Goal: Obtain resource: Obtain resource

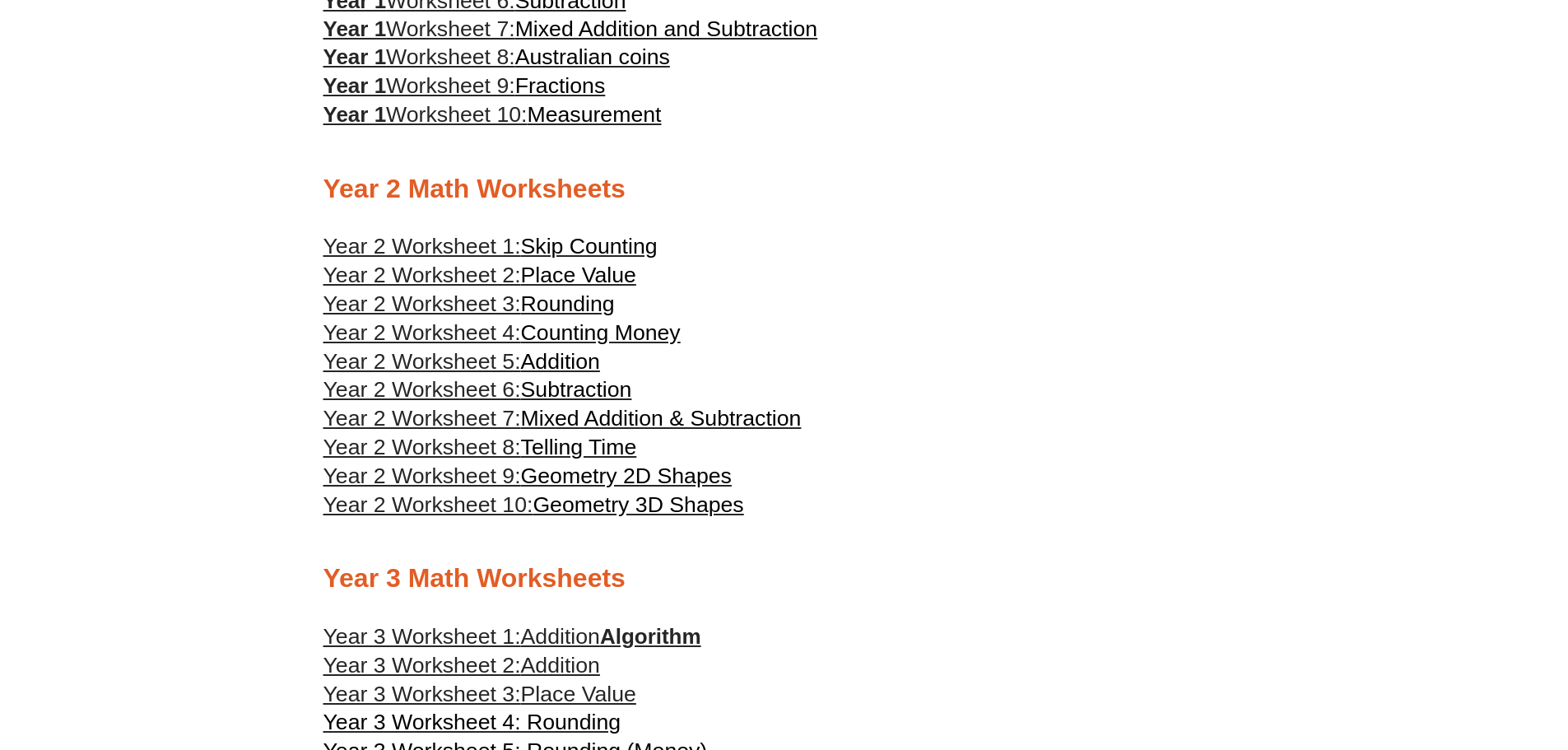
click at [551, 267] on span "Place Value" at bounding box center [579, 275] width 116 height 25
click at [472, 301] on span "Year 2 Worksheet 3:" at bounding box center [422, 303] width 198 height 25
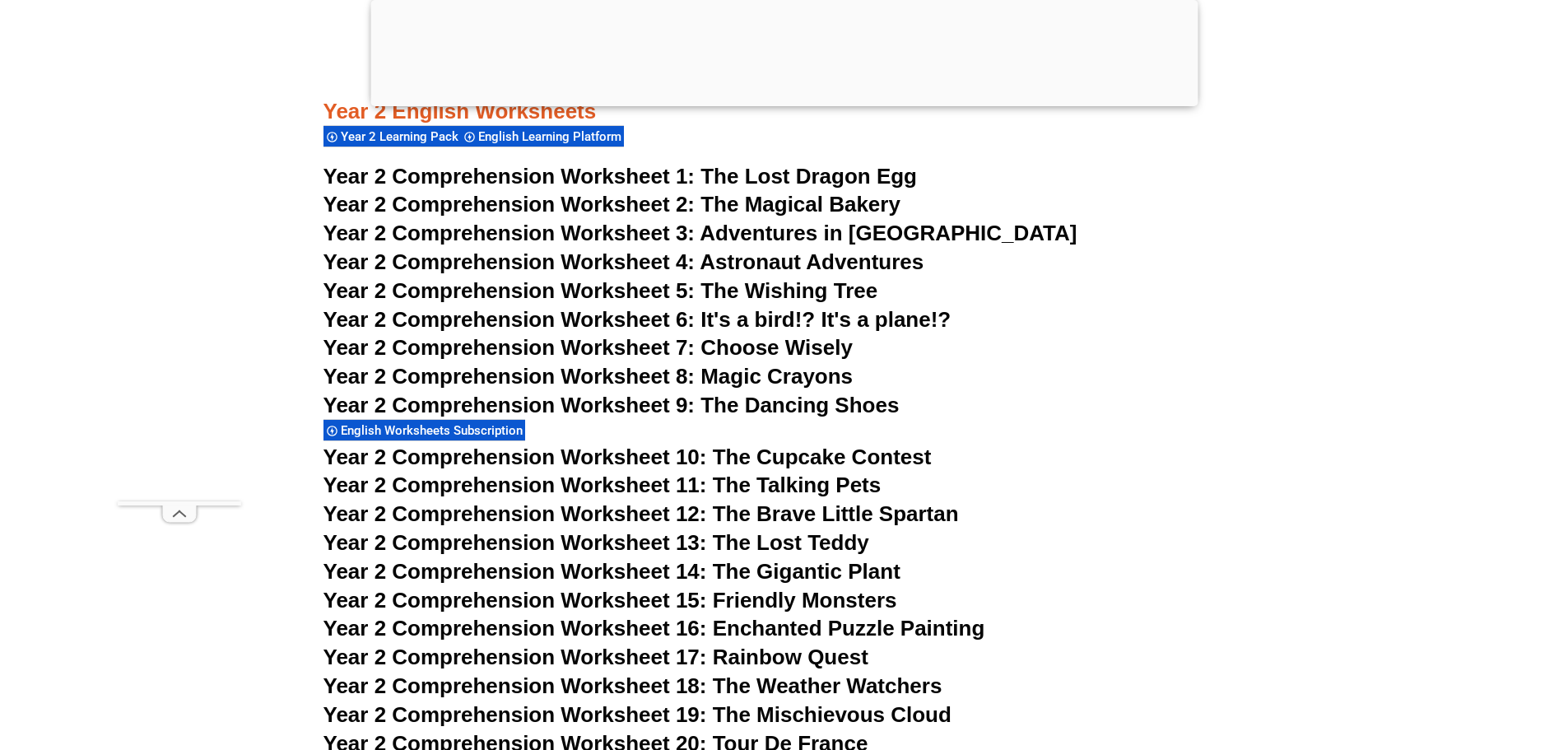
click at [702, 203] on span "The Magical Bakery" at bounding box center [800, 204] width 200 height 25
click at [652, 241] on span "Year 2 Comprehension Worksheet 3:" at bounding box center [509, 233] width 372 height 25
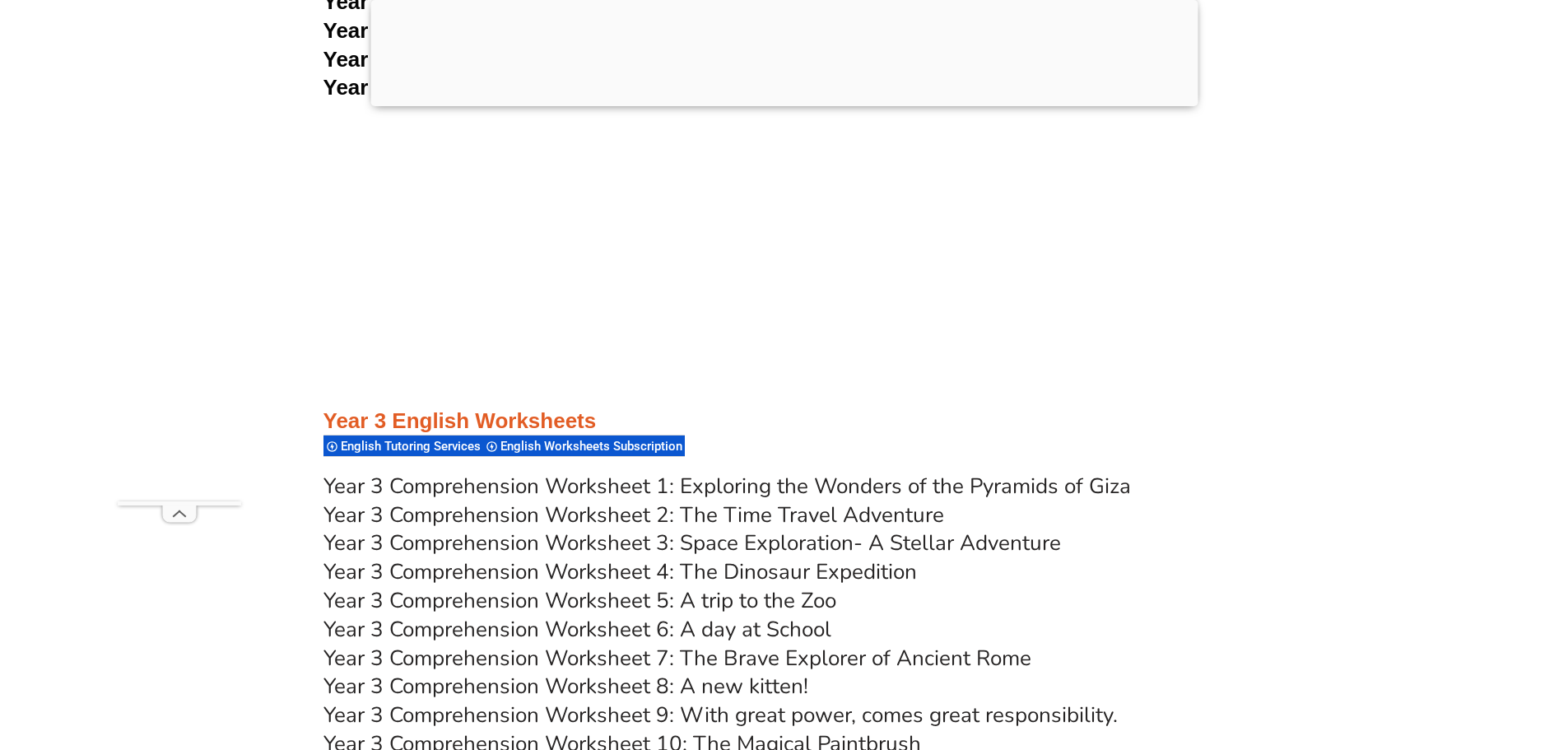
scroll to position [5392, 0]
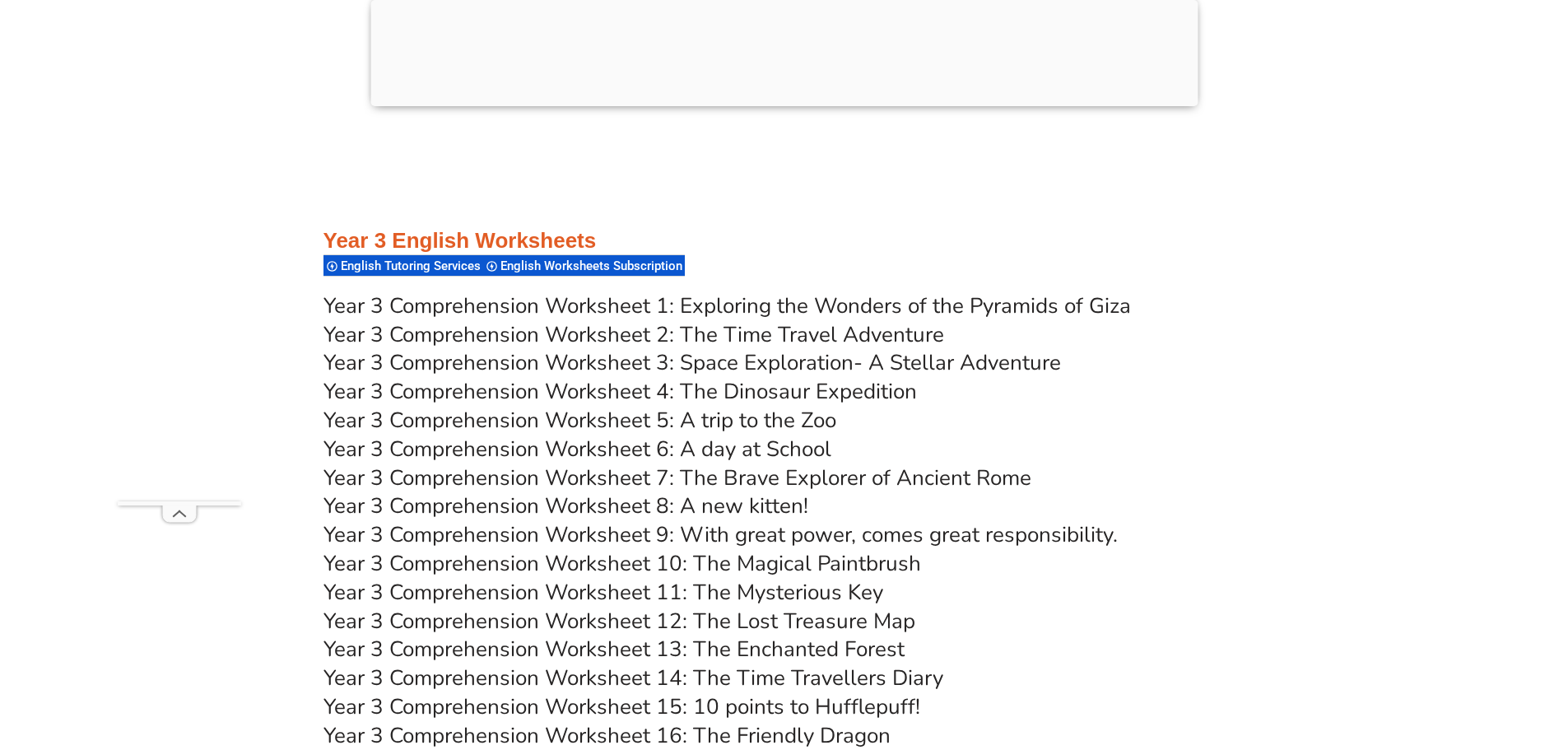
click at [781, 366] on link "Year 3 Comprehension Worksheet 3: Space Exploration- A Stellar Adventure" at bounding box center [692, 363] width 738 height 29
